Goal: Find specific page/section: Find specific page/section

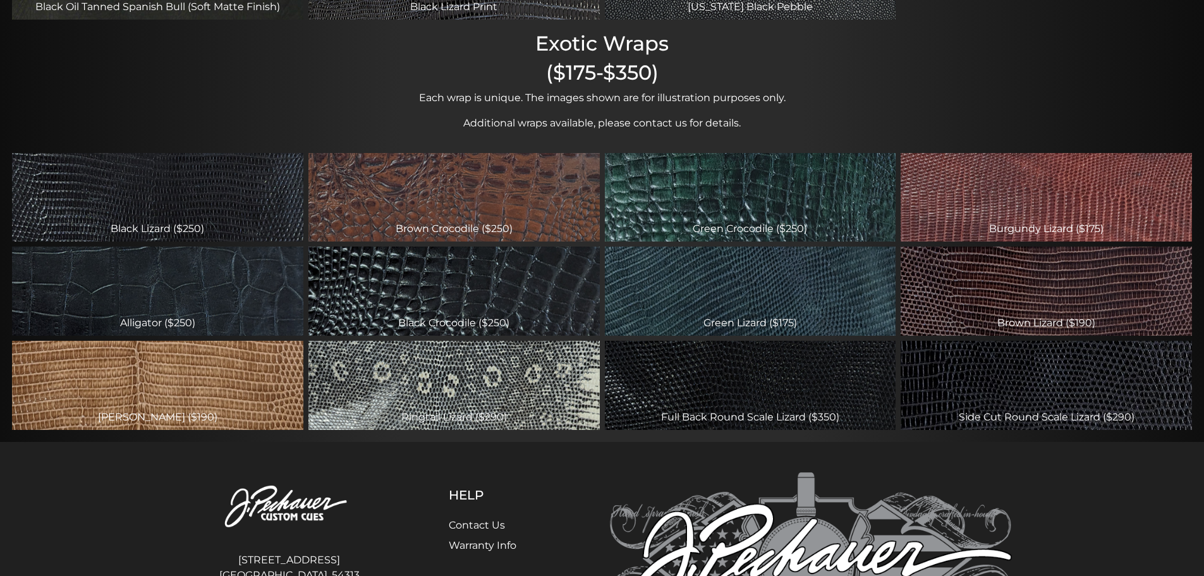
scroll to position [487, 0]
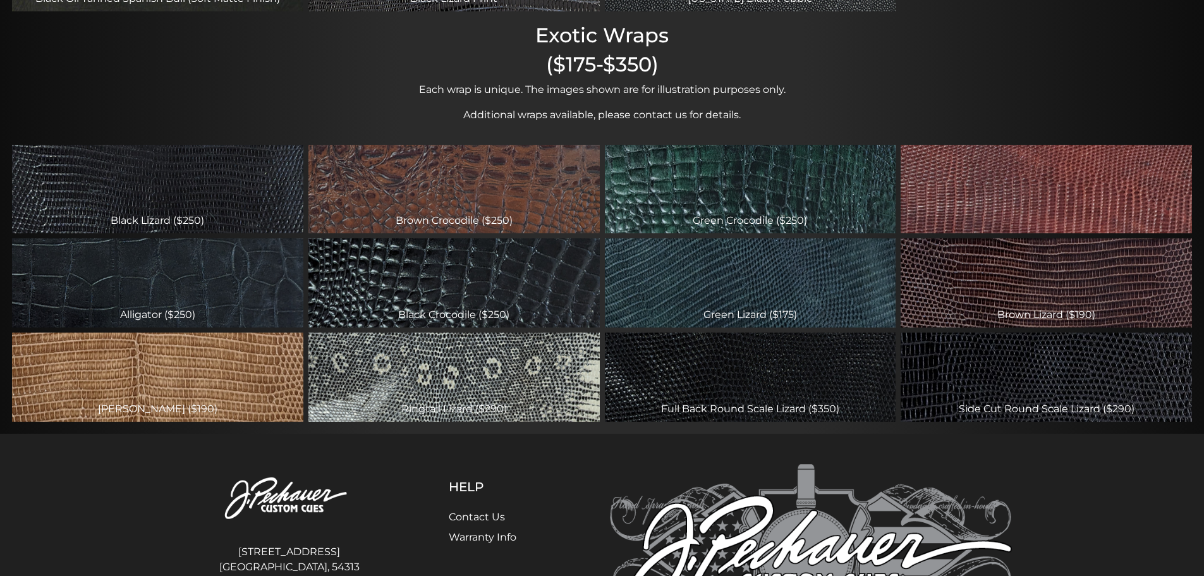
click at [988, 201] on div "Burgundy Lizard ($175)" at bounding box center [1045, 189] width 291 height 89
click at [985, 214] on div "Burgundy Lizard ($175)" at bounding box center [1045, 189] width 291 height 89
click at [1005, 198] on div "Burgundy Lizard ($175)" at bounding box center [1045, 189] width 291 height 89
click at [1053, 169] on div "Burgundy Lizard ($175)" at bounding box center [1045, 189] width 291 height 89
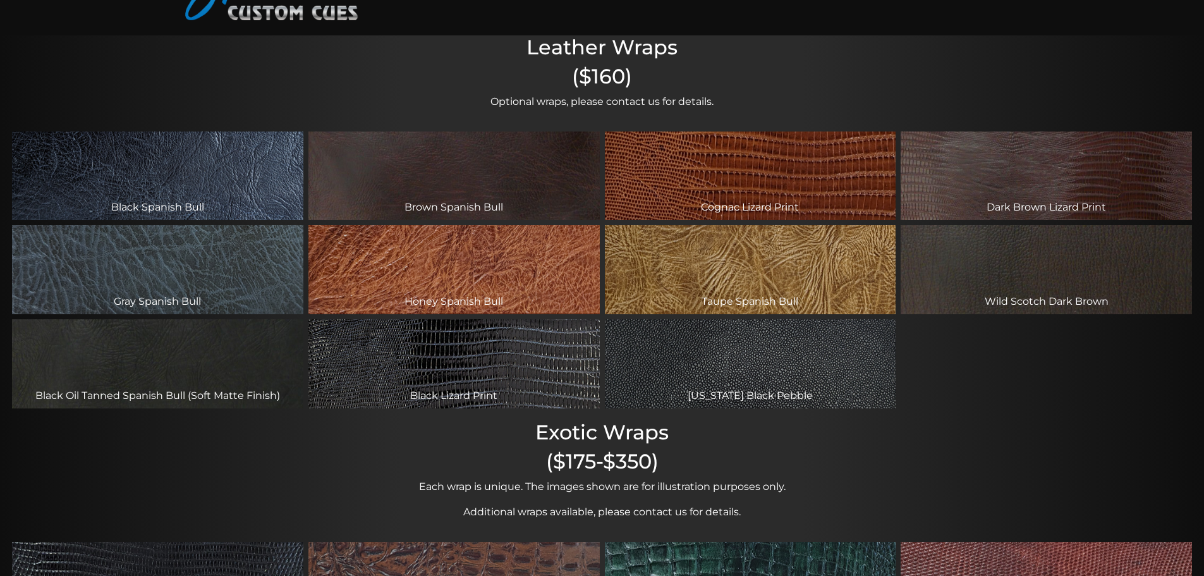
scroll to position [87, 0]
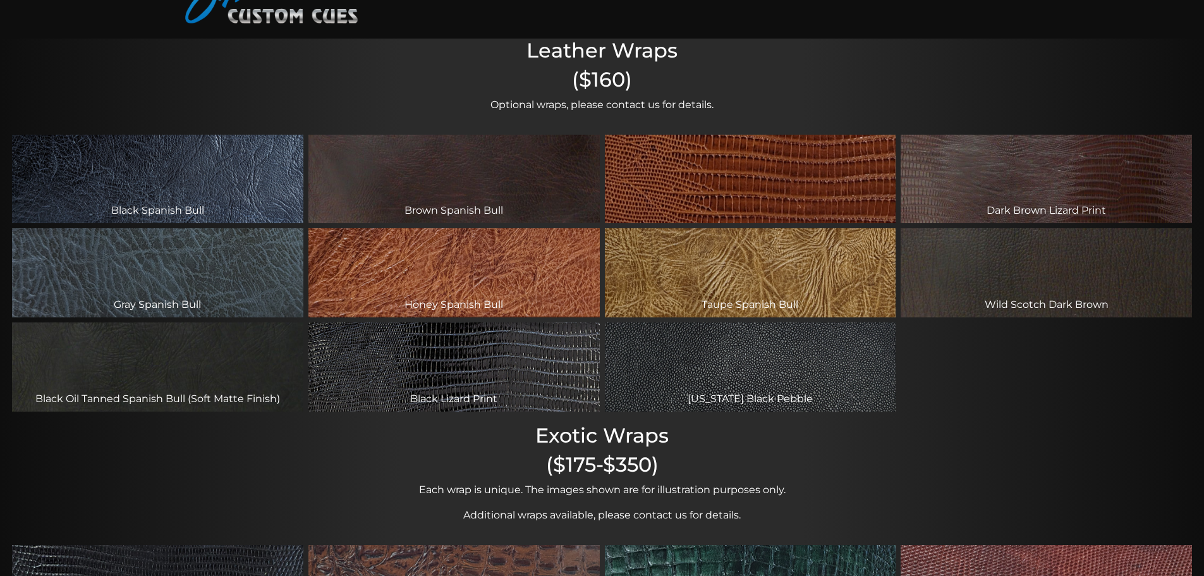
click at [837, 170] on div "Cognac Lizard Print" at bounding box center [750, 179] width 291 height 89
click at [820, 175] on div "Cognac Lizard Print" at bounding box center [750, 179] width 291 height 89
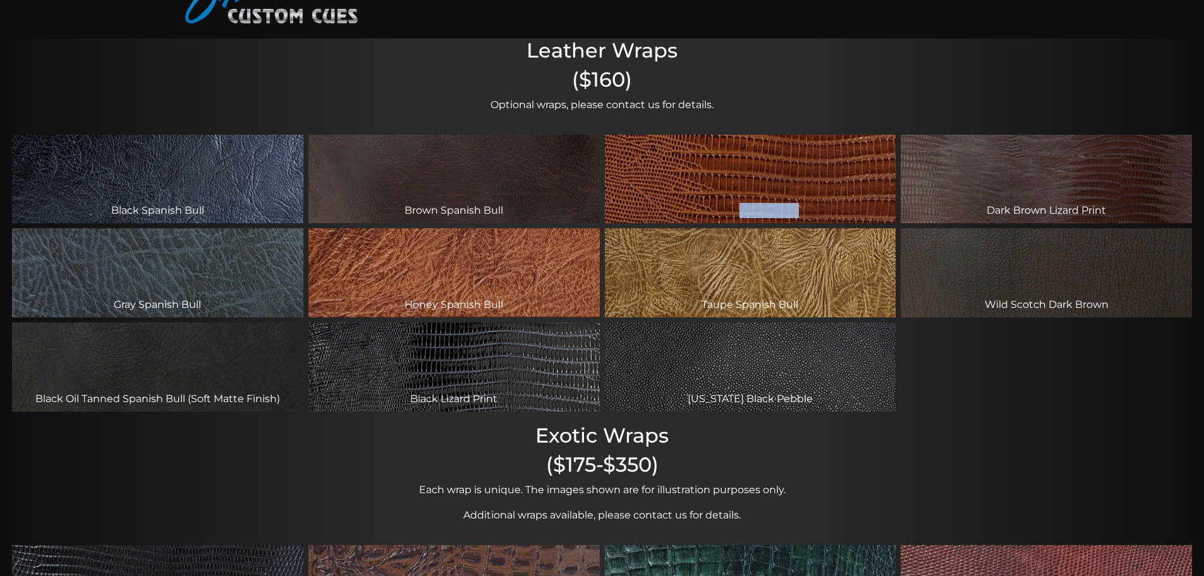
click at [820, 175] on div "Cognac Lizard Print" at bounding box center [750, 179] width 291 height 89
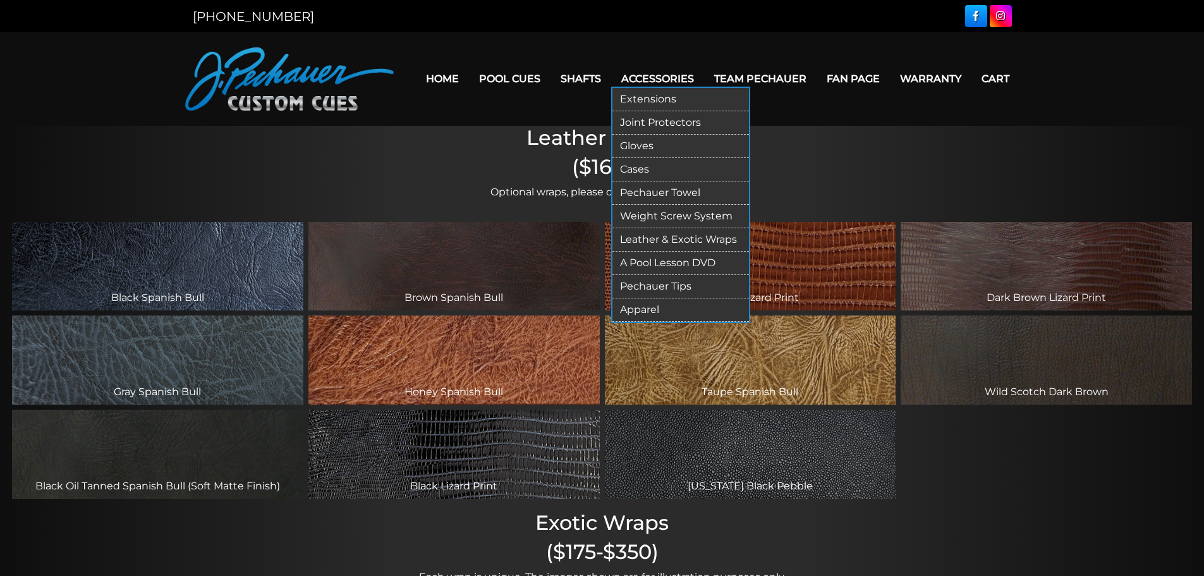
click at [672, 74] on link "Accessories" at bounding box center [657, 79] width 93 height 32
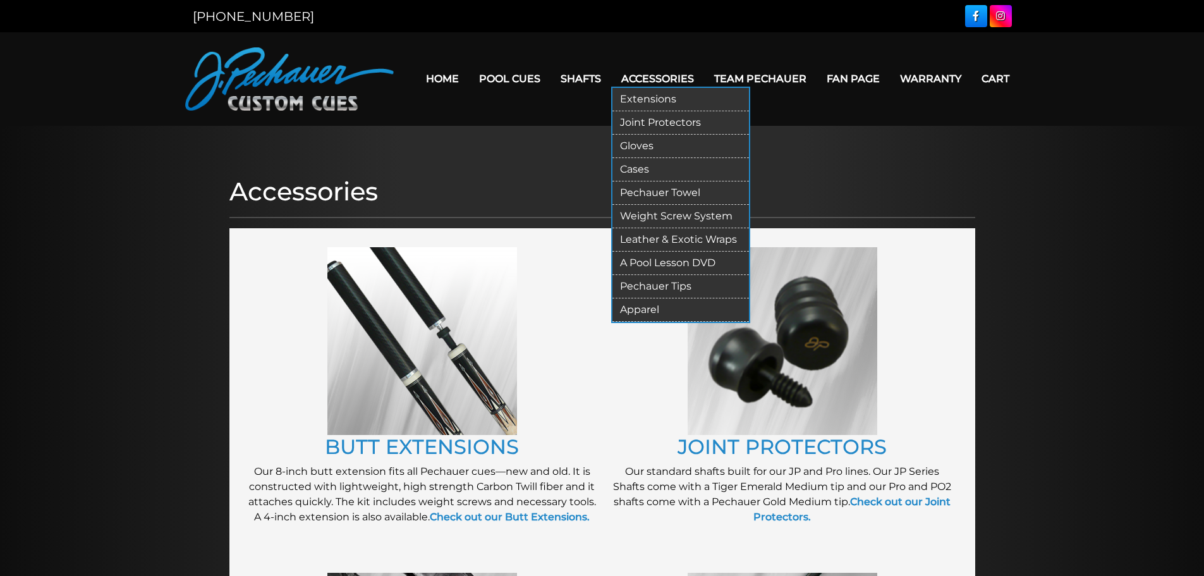
click at [696, 241] on link "Leather & Exotic Wraps" at bounding box center [680, 239] width 136 height 23
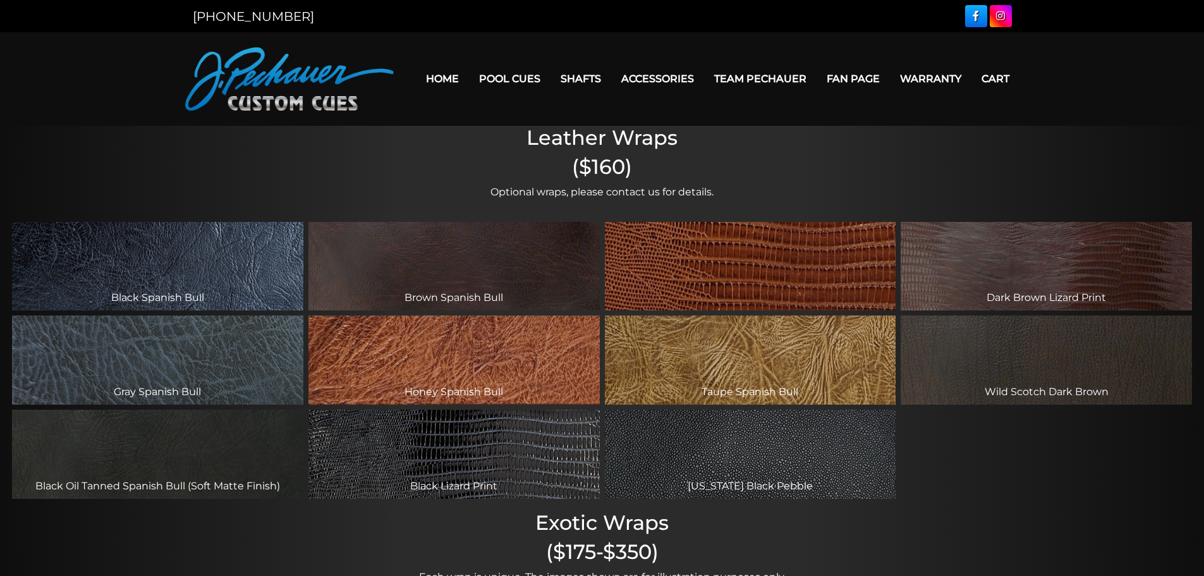
click at [709, 286] on div "Cognac Lizard Print" at bounding box center [750, 266] width 291 height 89
click at [710, 286] on div "Cognac Lizard Print" at bounding box center [750, 266] width 291 height 89
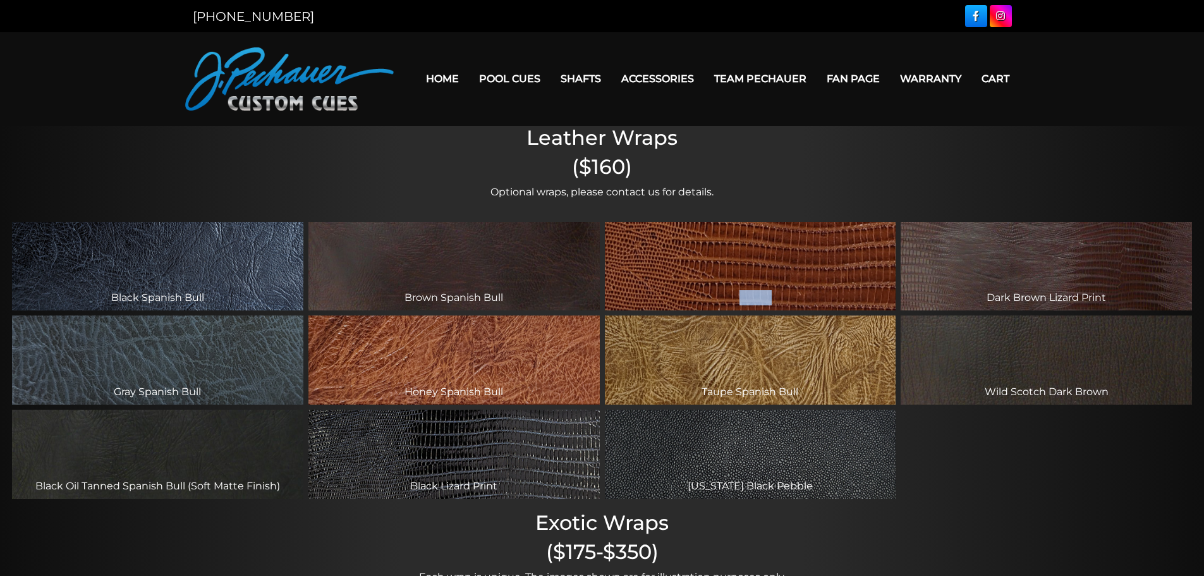
click at [710, 286] on div "Cognac Lizard Print" at bounding box center [750, 266] width 291 height 89
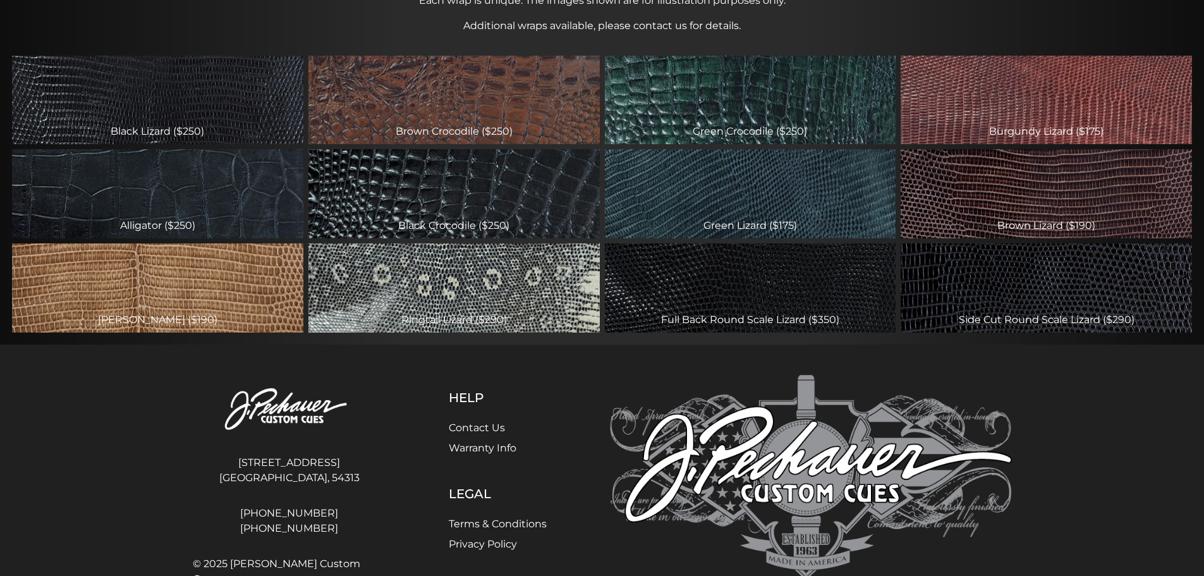
scroll to position [569, 0]
